Goal: Check status: Check status

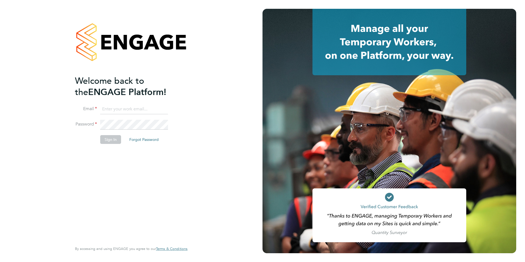
type input "mjones@spheresolutions.co.uk"
click at [116, 139] on button "Sign In" at bounding box center [110, 139] width 21 height 9
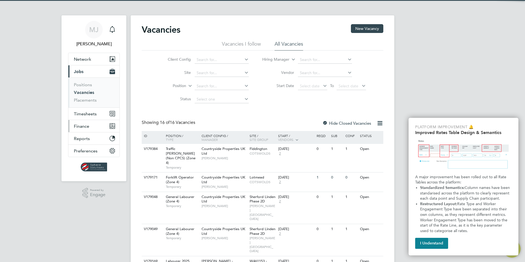
click at [87, 129] on button "Finance" at bounding box center [93, 126] width 51 height 12
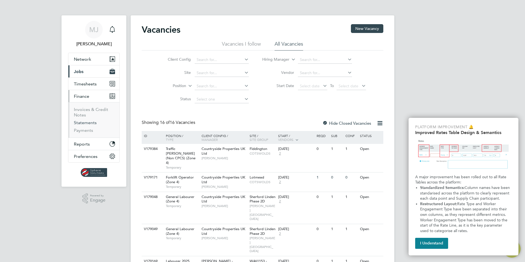
click at [87, 121] on link "Statements" at bounding box center [85, 122] width 23 height 5
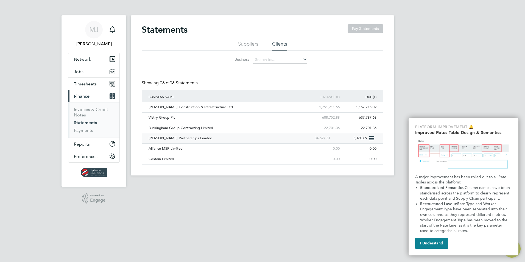
click at [159, 136] on div "[PERSON_NAME] Partnerships Limited" at bounding box center [221, 138] width 148 height 10
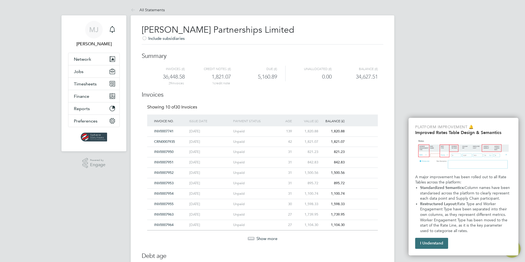
click at [442, 240] on button "I Understand" at bounding box center [431, 243] width 33 height 11
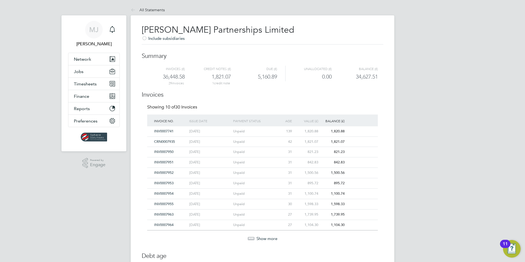
click at [273, 237] on span "Show more" at bounding box center [266, 238] width 21 height 5
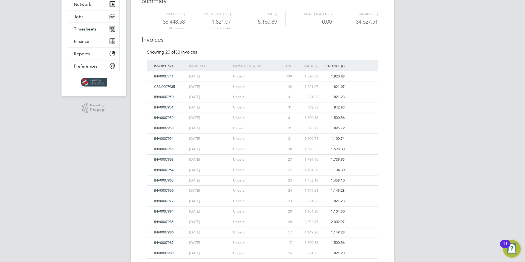
scroll to position [137, 0]
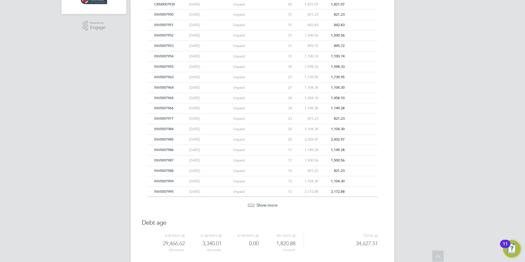
click at [250, 202] on icon at bounding box center [251, 205] width 7 height 7
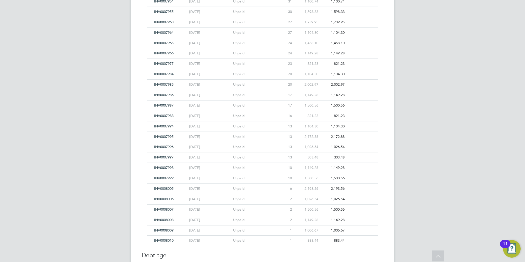
scroll to position [82, 0]
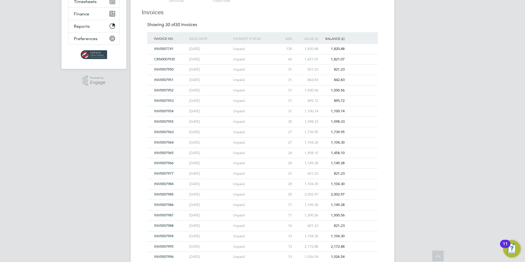
click at [166, 57] on span "CRN0007935" at bounding box center [164, 59] width 21 height 5
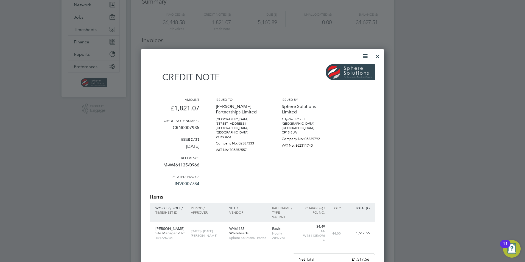
scroll to position [0, 0]
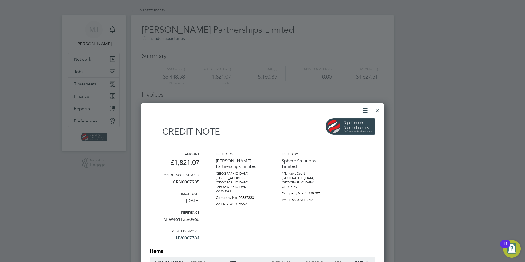
click at [378, 110] on div at bounding box center [378, 109] width 10 height 10
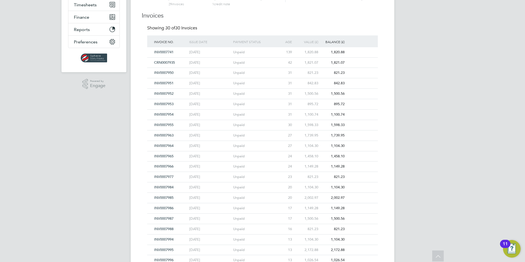
scroll to position [82, 0]
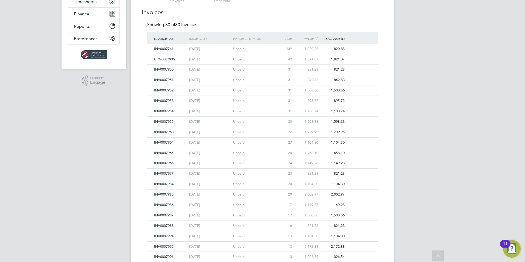
click at [167, 70] on span "INV0007950" at bounding box center [163, 69] width 19 height 5
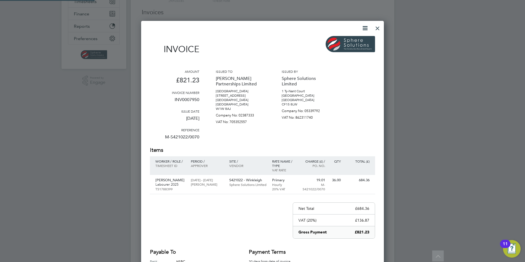
scroll to position [287, 243]
click at [378, 27] on div at bounding box center [378, 27] width 10 height 10
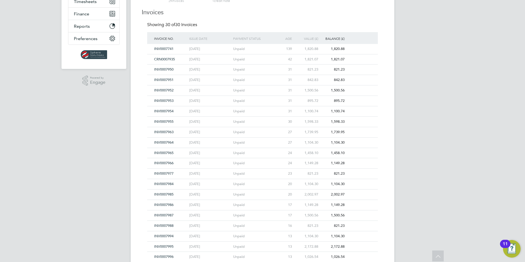
click at [166, 79] on span "INV0007951" at bounding box center [163, 79] width 19 height 5
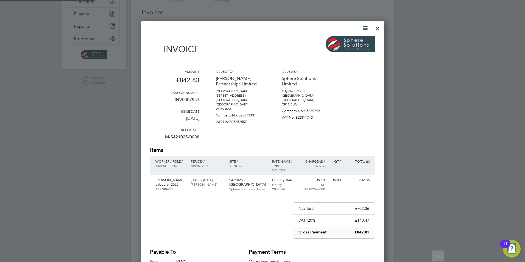
scroll to position [292, 243]
click at [379, 29] on div at bounding box center [378, 27] width 10 height 10
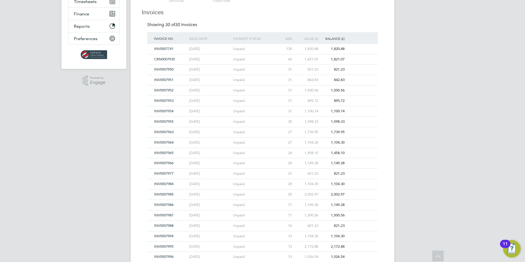
click at [169, 89] on span "INV0007952" at bounding box center [163, 90] width 19 height 5
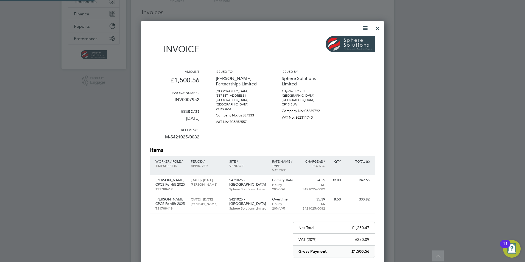
scroll to position [315, 243]
drag, startPoint x: 376, startPoint y: 28, endPoint x: 354, endPoint y: 51, distance: 31.8
click at [376, 28] on div at bounding box center [378, 27] width 10 height 10
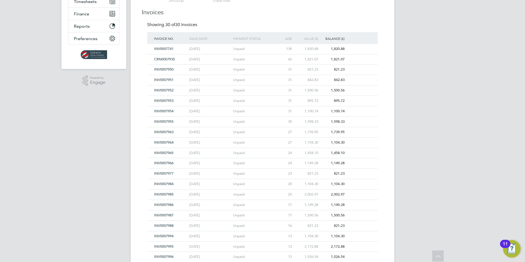
click at [169, 100] on span "INV0007953" at bounding box center [163, 100] width 19 height 5
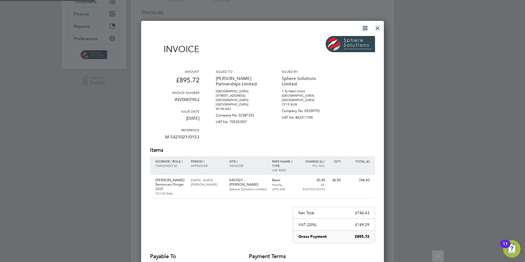
scroll to position [296, 243]
click at [380, 28] on div at bounding box center [378, 27] width 10 height 10
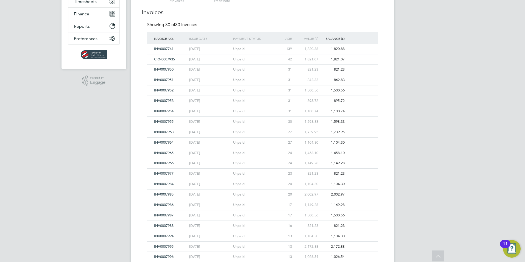
click at [165, 89] on span "INV0007952" at bounding box center [163, 90] width 19 height 5
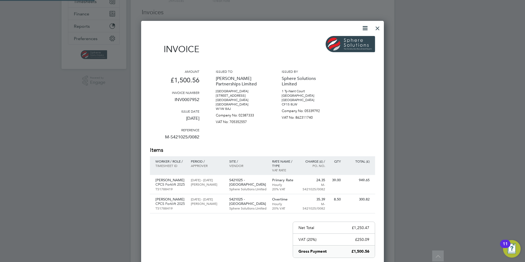
scroll to position [315, 243]
click at [376, 29] on div at bounding box center [378, 27] width 10 height 10
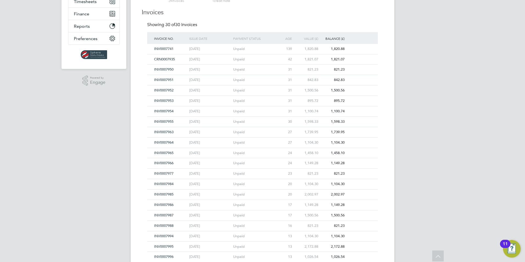
click at [169, 101] on span "INV0007953" at bounding box center [163, 100] width 19 height 5
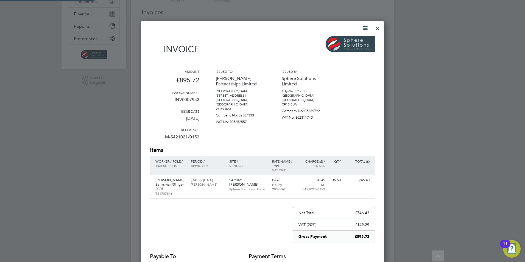
scroll to position [296, 243]
click at [383, 26] on div "Invoice Amount £895.72 Invoice number INV0007953 Issue date [DATE] Reference M-…" at bounding box center [262, 167] width 243 height 293
click at [381, 30] on div at bounding box center [378, 27] width 10 height 10
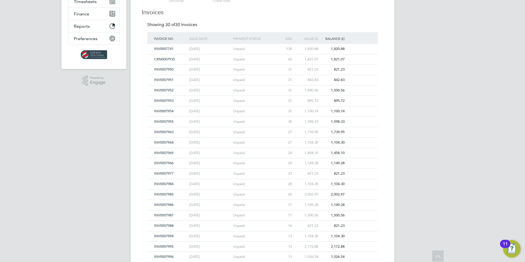
click at [169, 110] on span "INV0007954" at bounding box center [163, 111] width 19 height 5
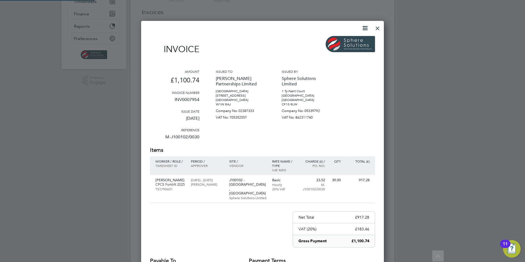
scroll to position [287, 243]
click at [334, 183] on div "39.00" at bounding box center [336, 180] width 16 height 10
